Goal: Information Seeking & Learning: Understand process/instructions

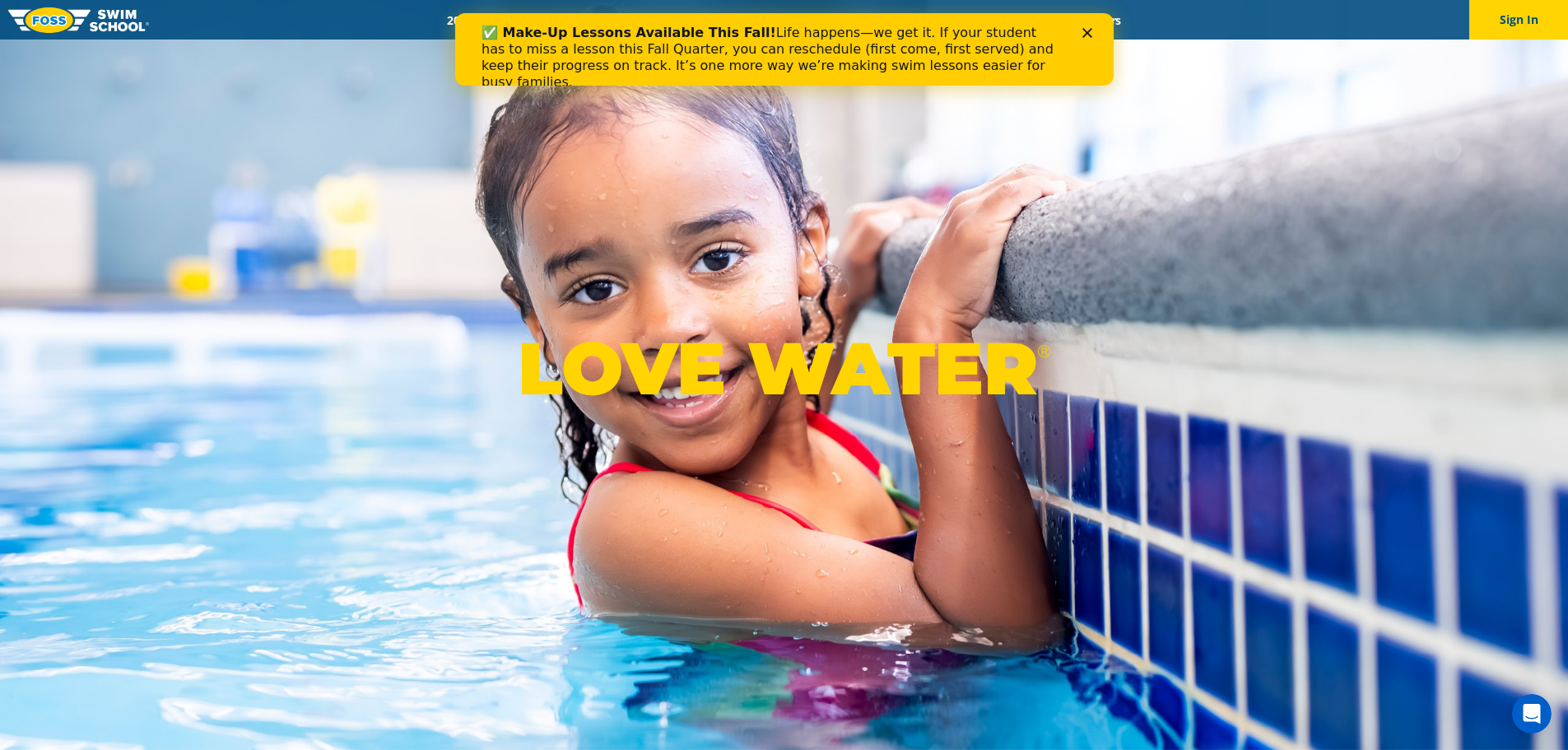
click at [1088, 36] on icon "Close" at bounding box center [1086, 33] width 10 height 10
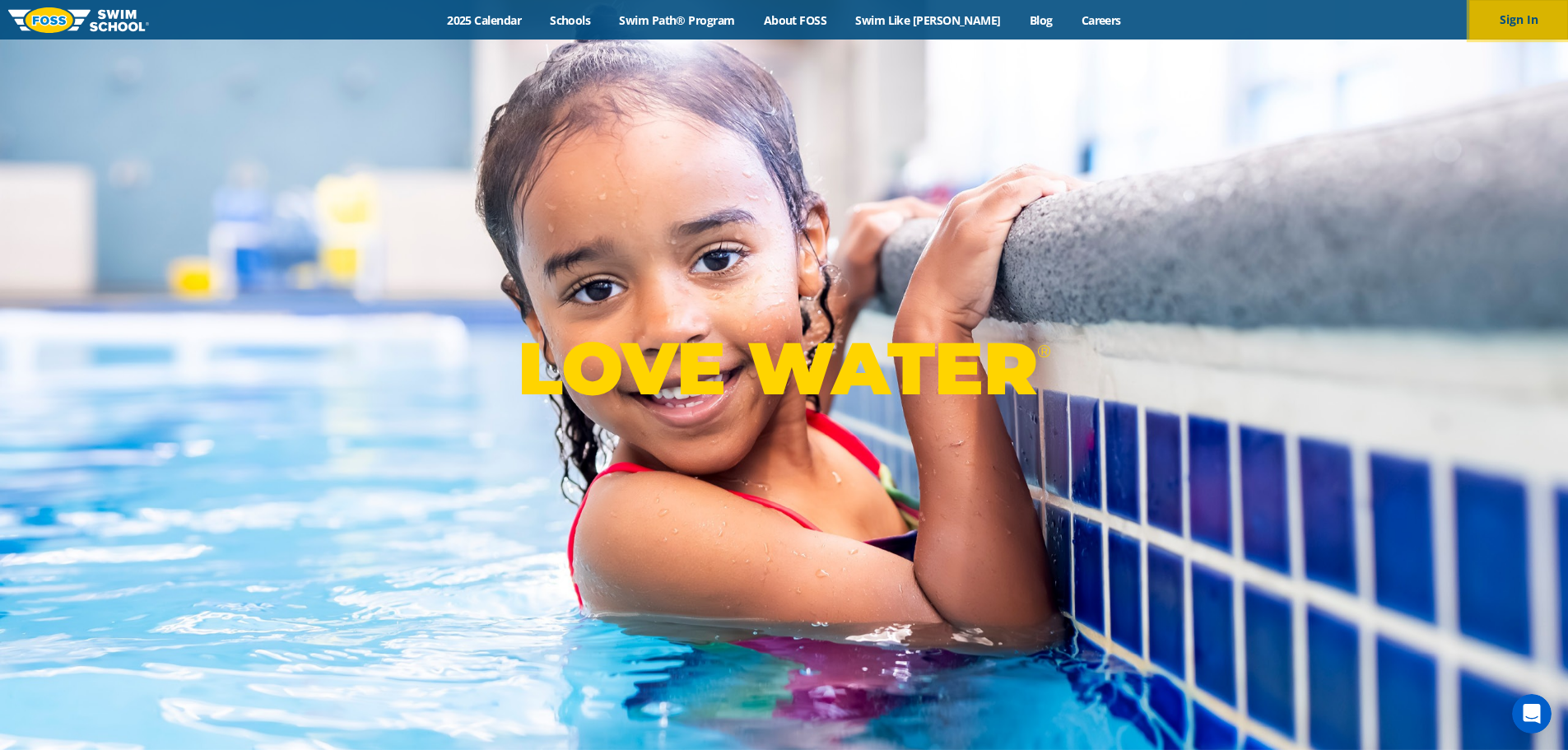
click at [1496, 21] on button "Sign In" at bounding box center [1519, 19] width 98 height 39
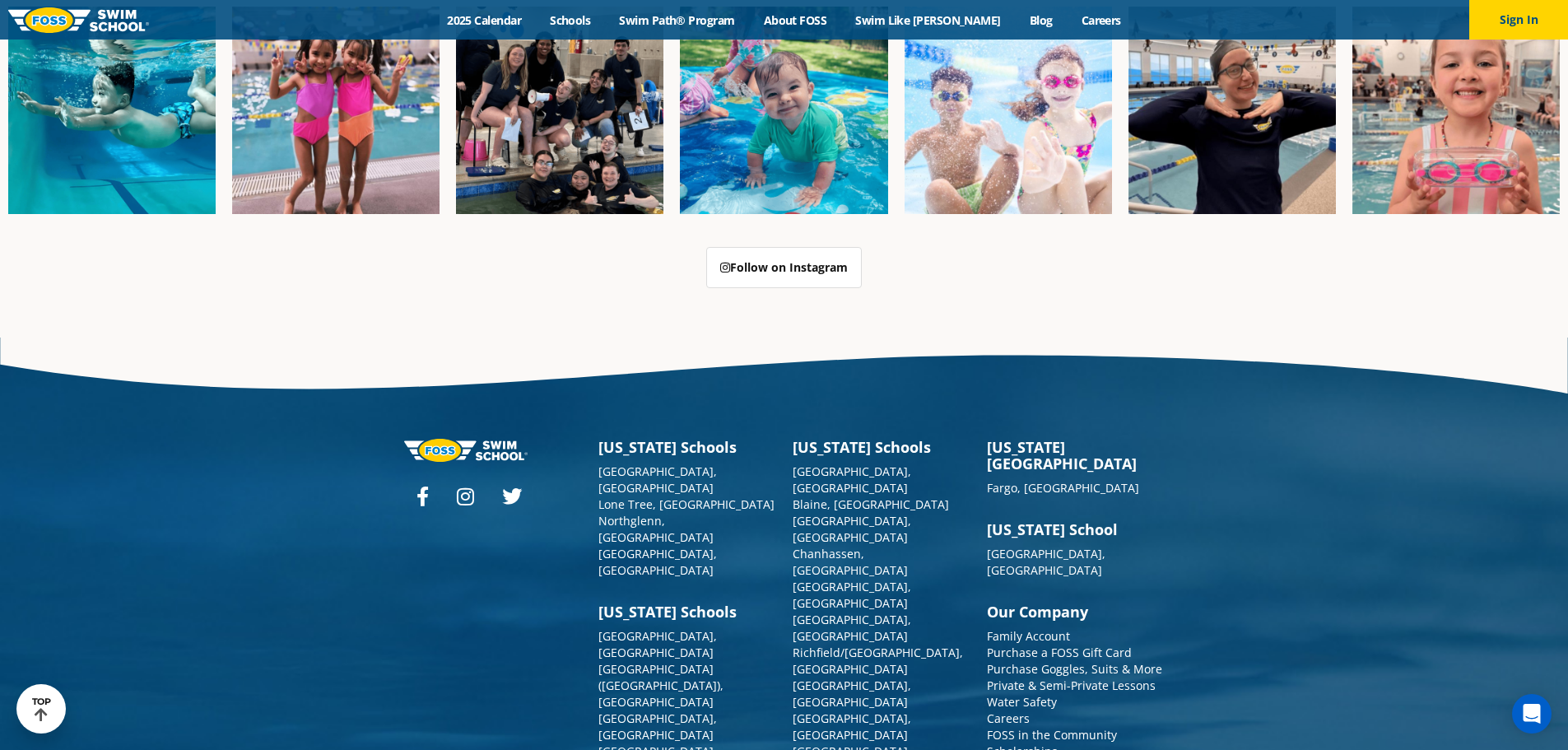
scroll to position [4241, 0]
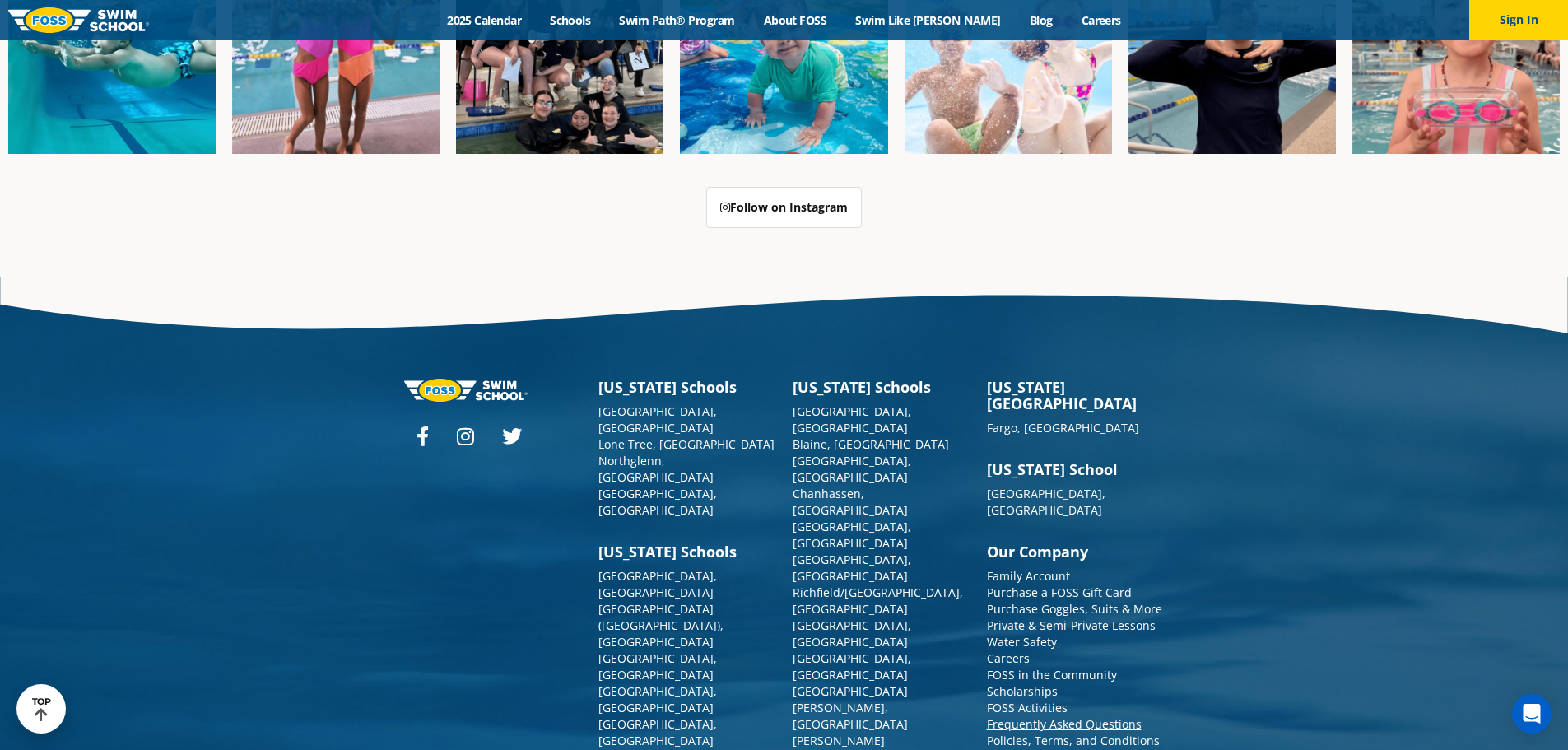
click at [1081, 716] on link "Frequently Asked Questions" at bounding box center [1064, 724] width 155 height 15
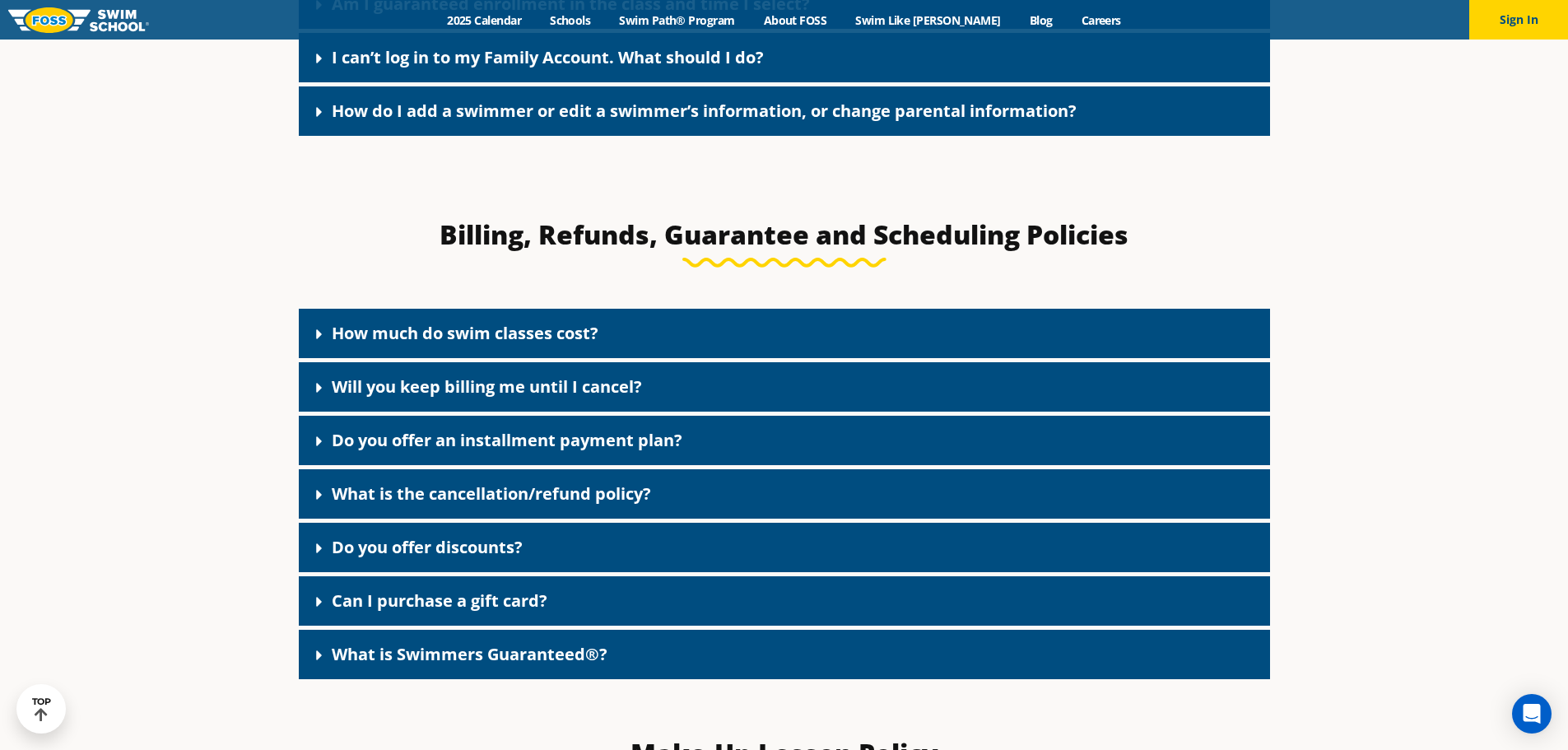
scroll to position [1317, 0]
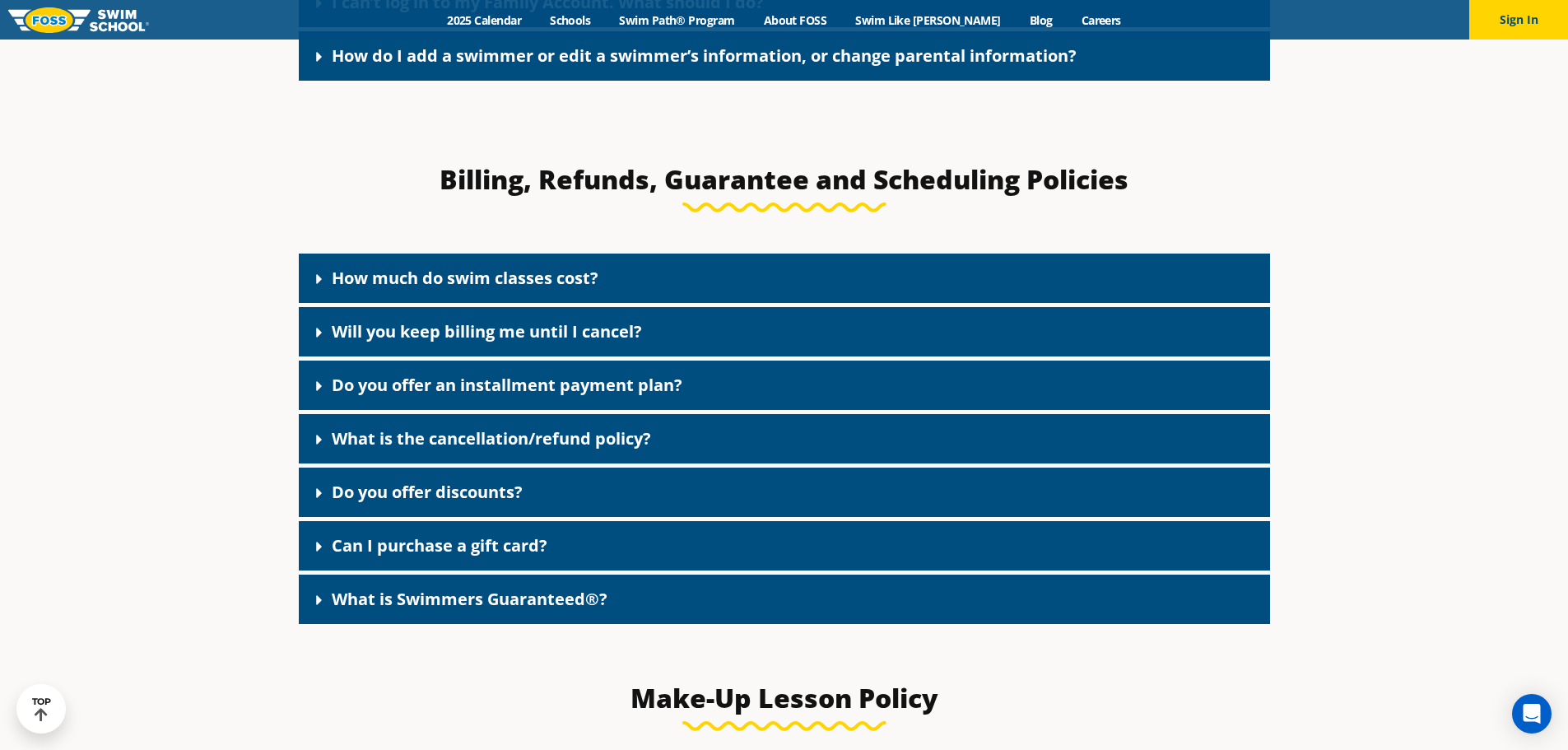
click at [524, 437] on link "What is the cancellation/refund policy?" at bounding box center [491, 438] width 320 height 22
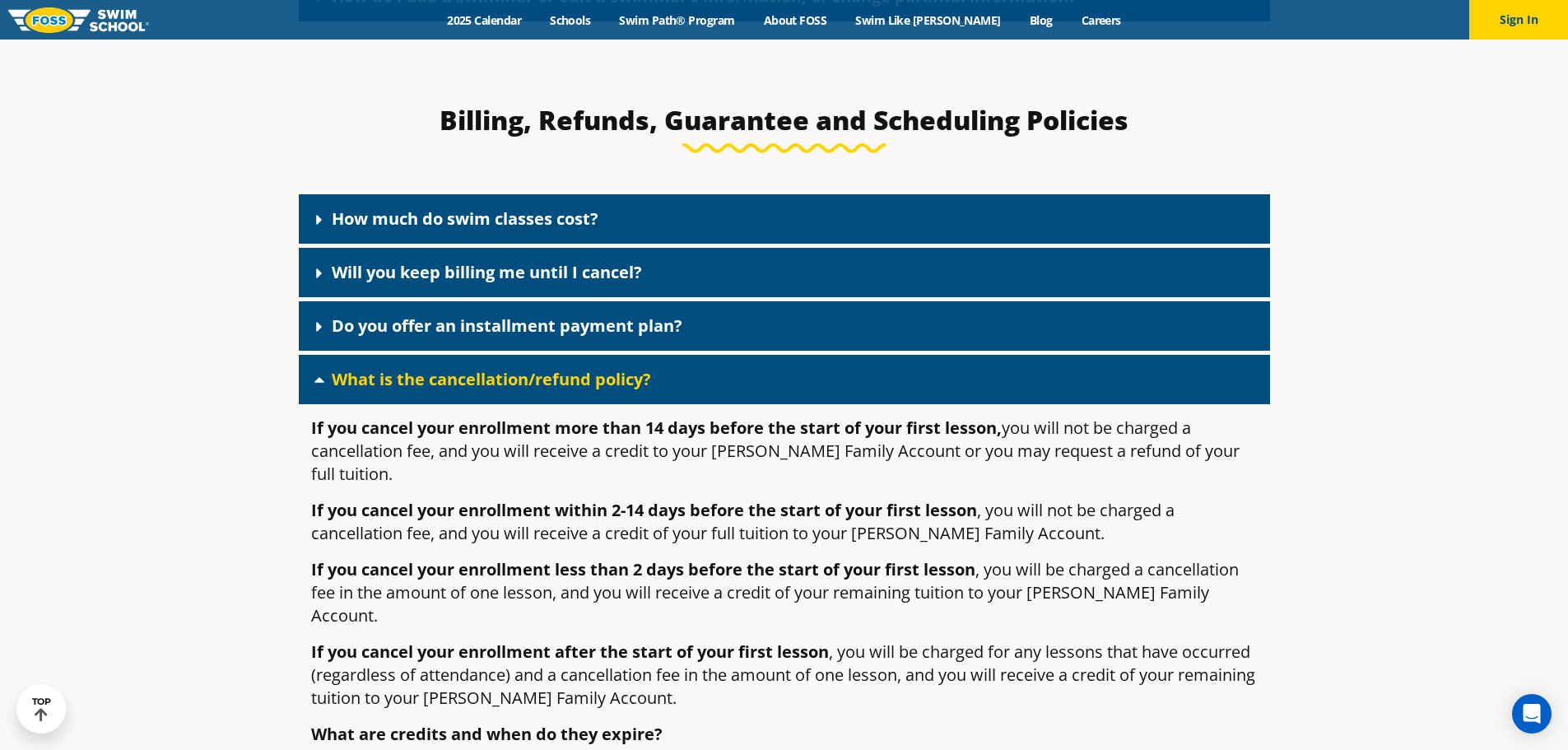
scroll to position [1153, 0]
